Goal: Transaction & Acquisition: Purchase product/service

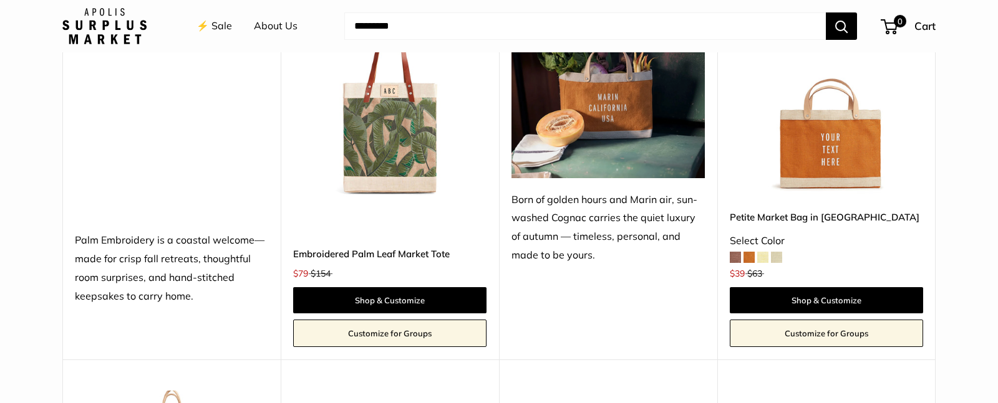
scroll to position [1395, 0]
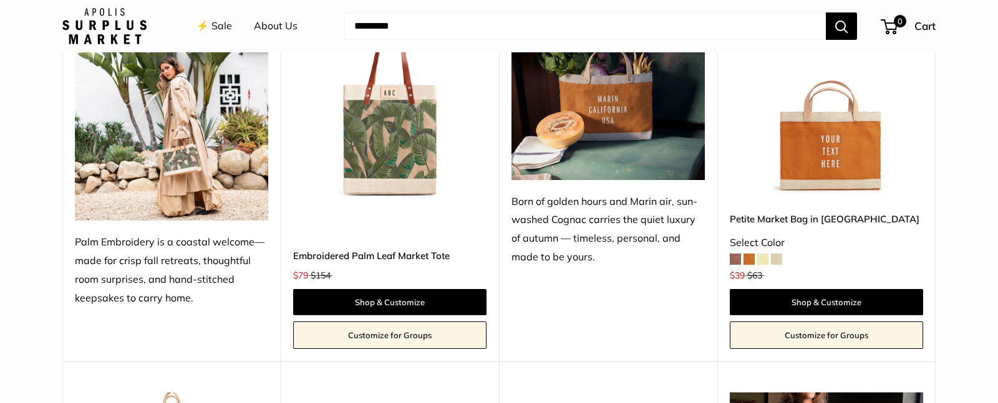
click at [0, 0] on img at bounding box center [0, 0] width 0 height 0
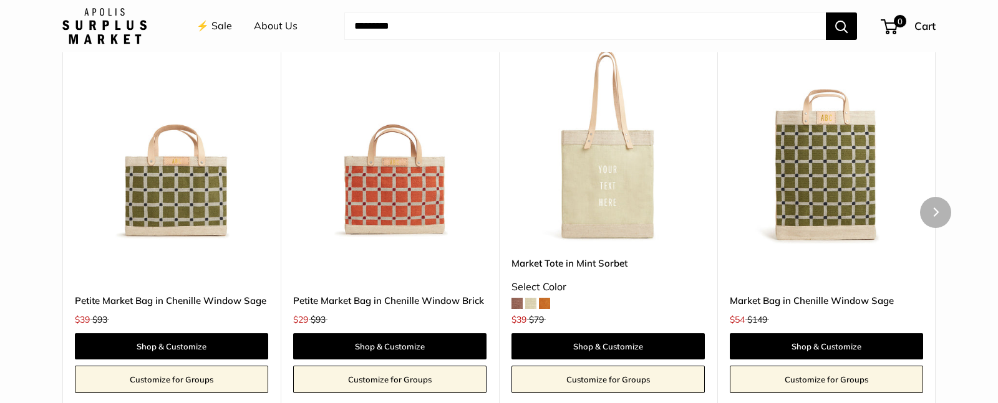
scroll to position [1197, 0]
click at [214, 377] on link "Customize for Groups" at bounding box center [171, 380] width 193 height 27
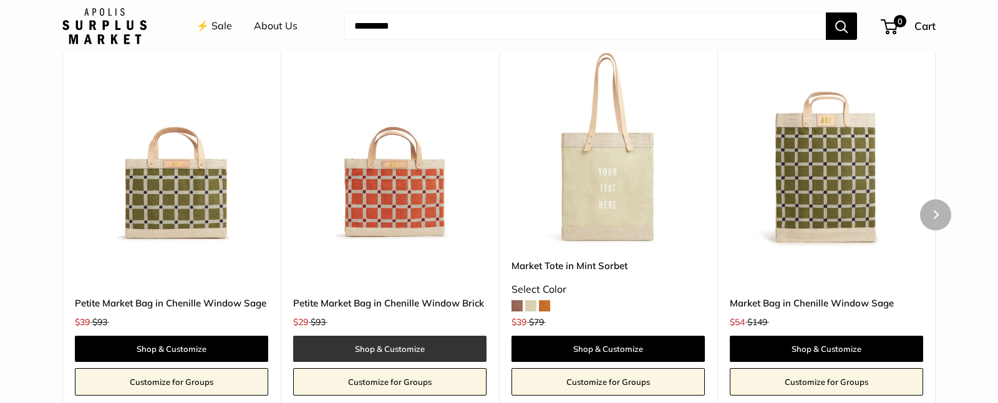
click at [450, 354] on link "Shop & Customize" at bounding box center [389, 349] width 193 height 26
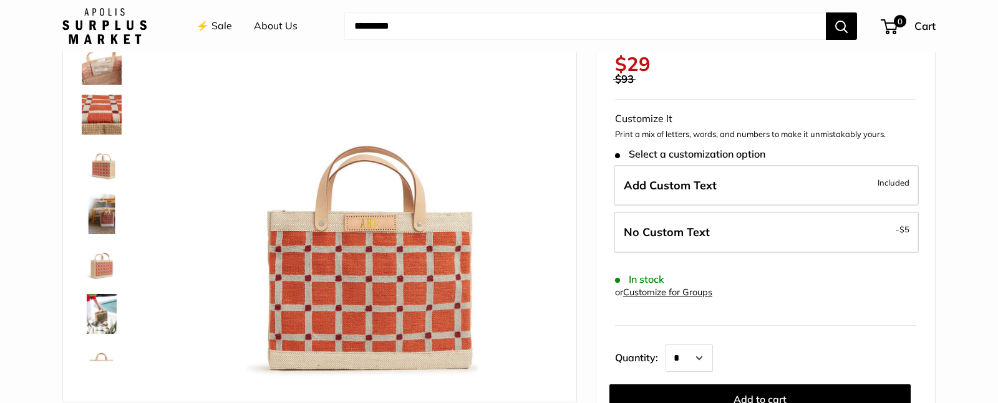
scroll to position [150, 0]
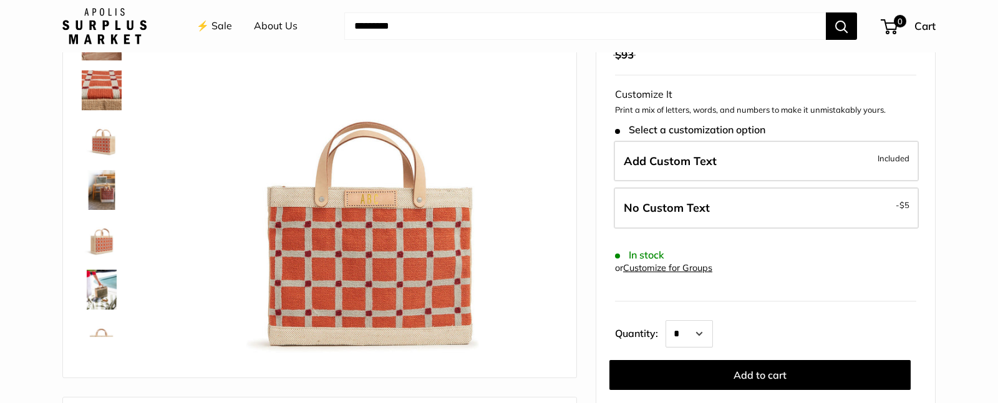
click at [97, 90] on img at bounding box center [102, 90] width 40 height 40
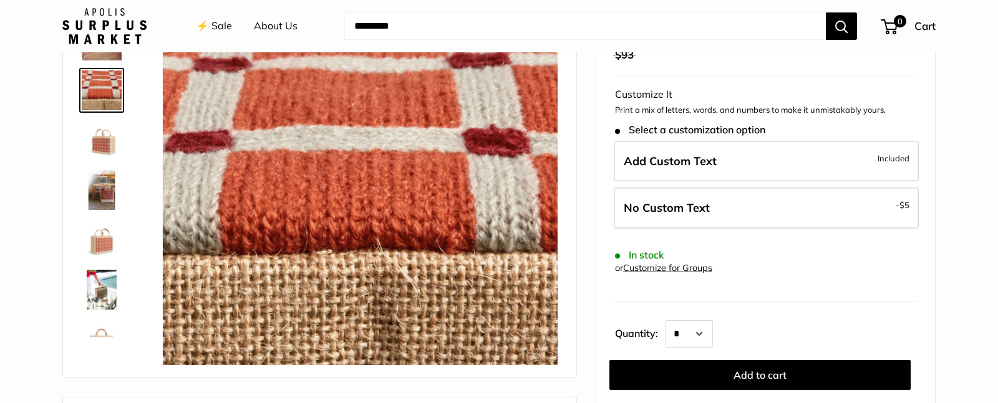
click at [98, 182] on img at bounding box center [102, 190] width 40 height 40
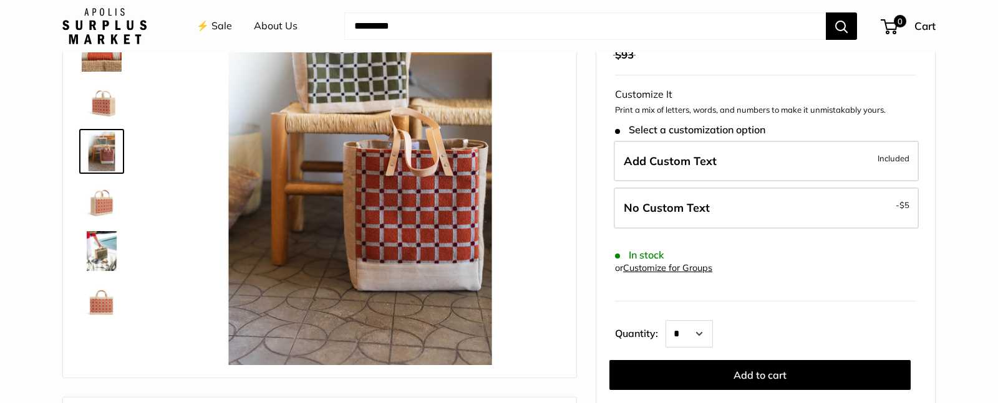
scroll to position [37, 0]
click at [113, 106] on img at bounding box center [102, 102] width 40 height 40
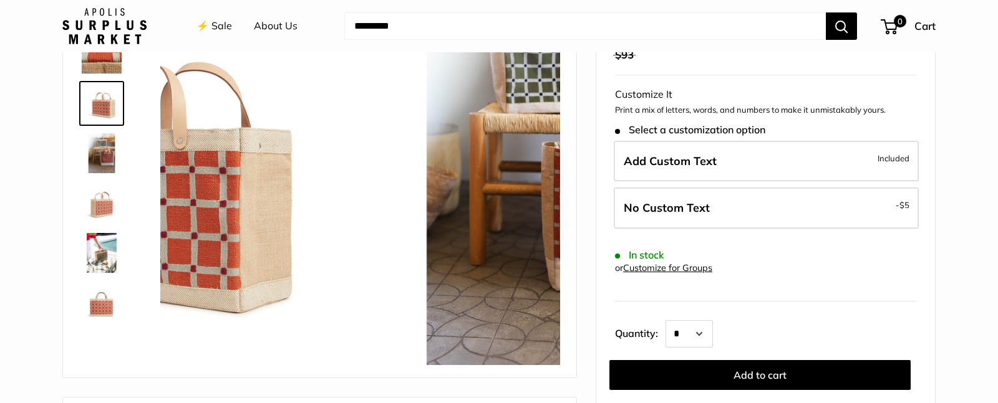
scroll to position [0, 0]
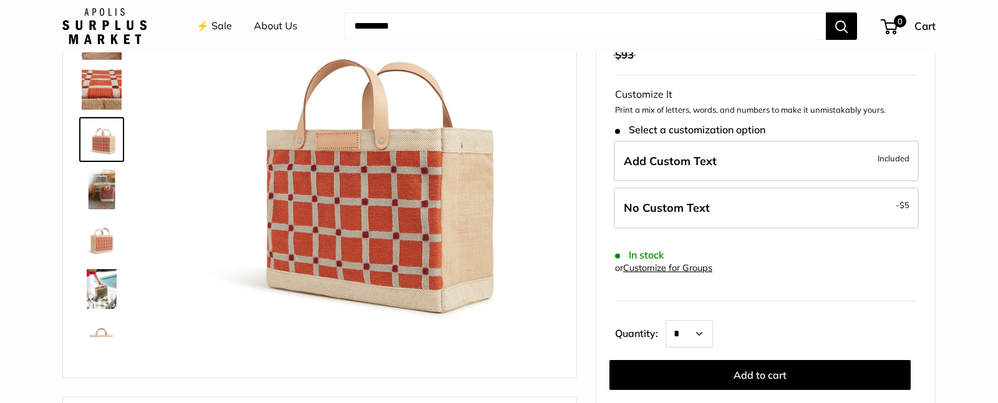
click at [104, 173] on img at bounding box center [102, 190] width 40 height 40
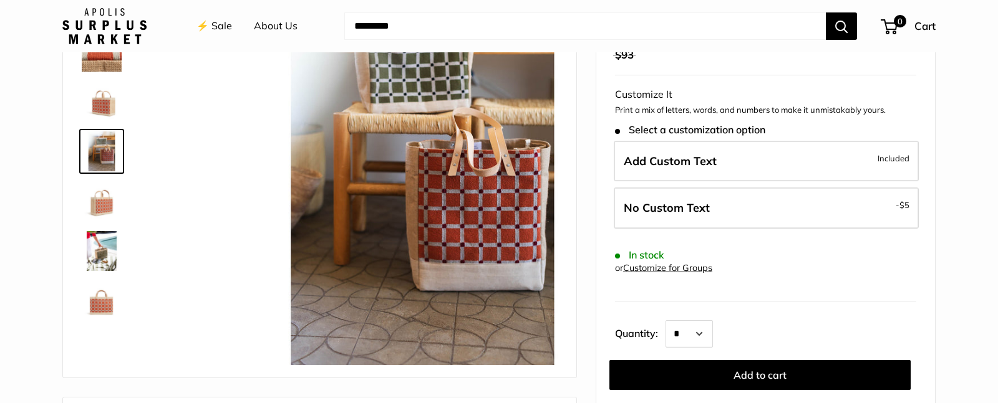
scroll to position [40, 0]
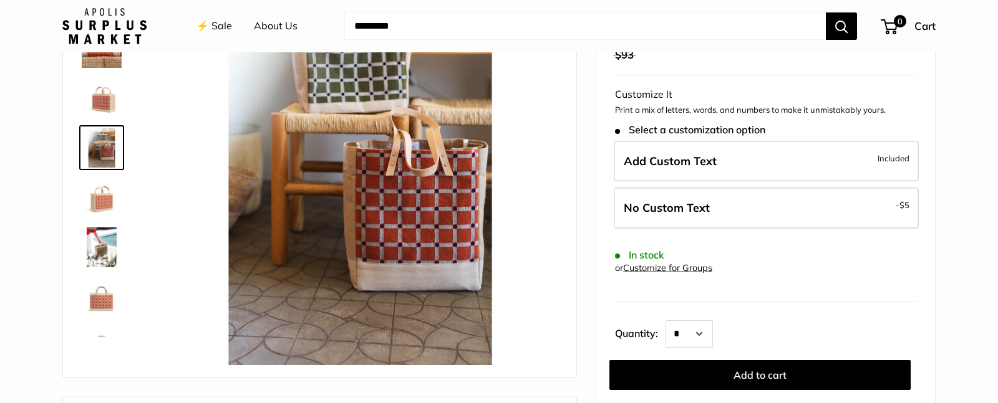
click at [107, 203] on img at bounding box center [102, 198] width 40 height 40
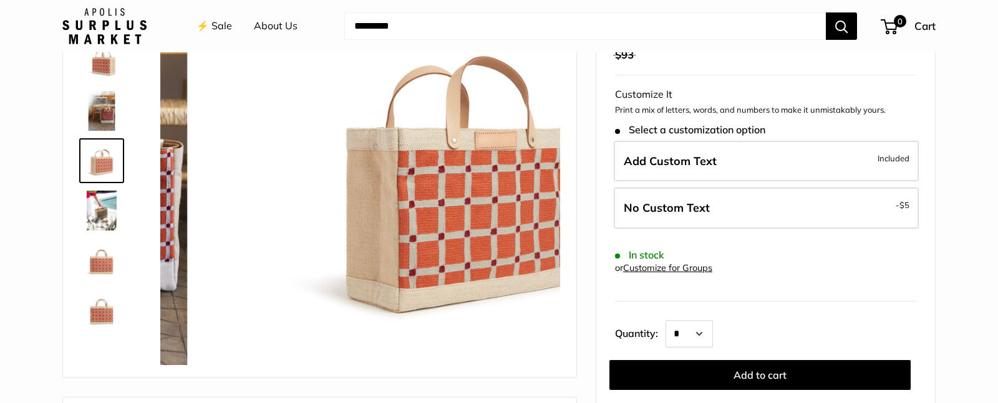
scroll to position [80, 0]
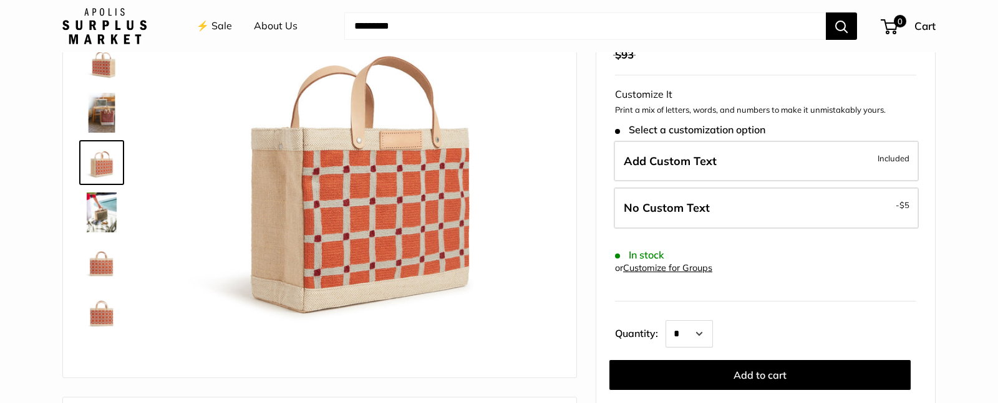
click at [109, 117] on img at bounding box center [102, 113] width 40 height 40
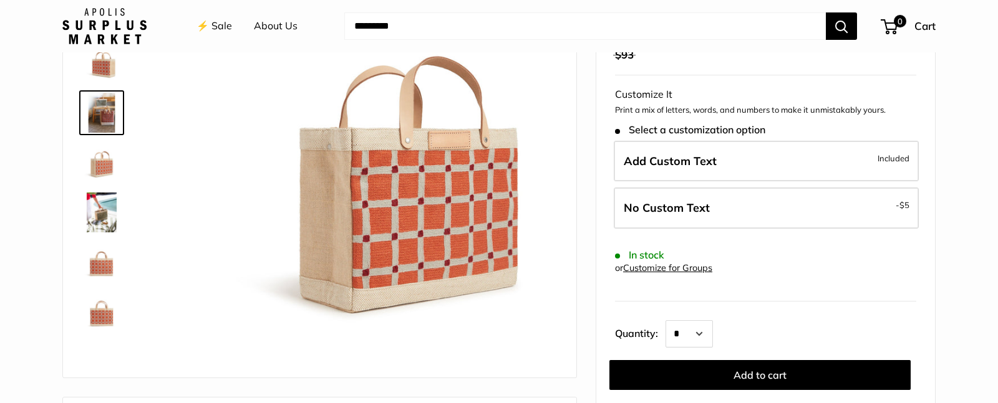
scroll to position [39, 0]
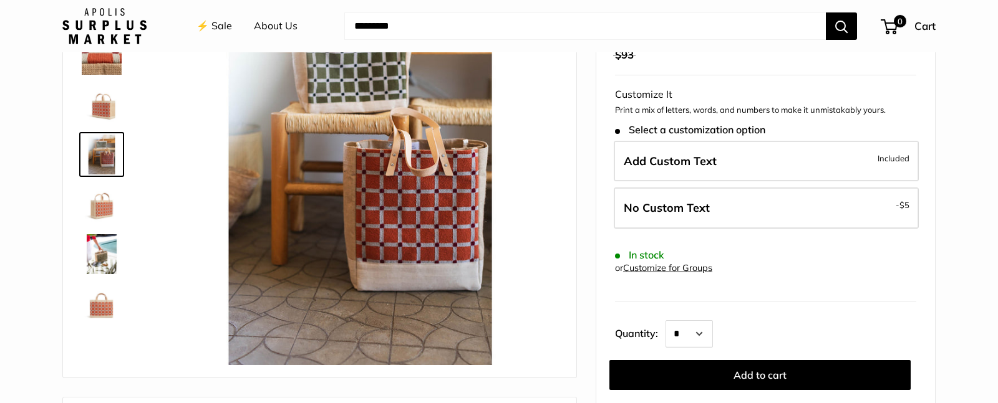
click at [99, 291] on img at bounding box center [102, 304] width 40 height 40
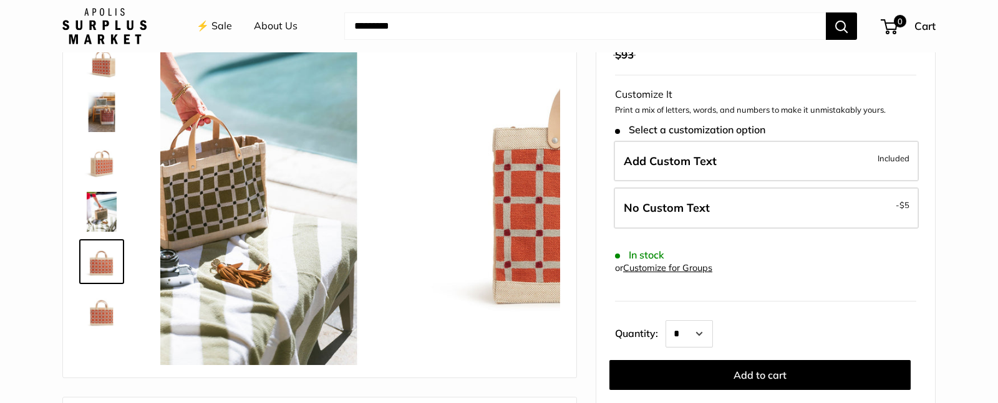
scroll to position [80, 0]
